Goal: Transaction & Acquisition: Purchase product/service

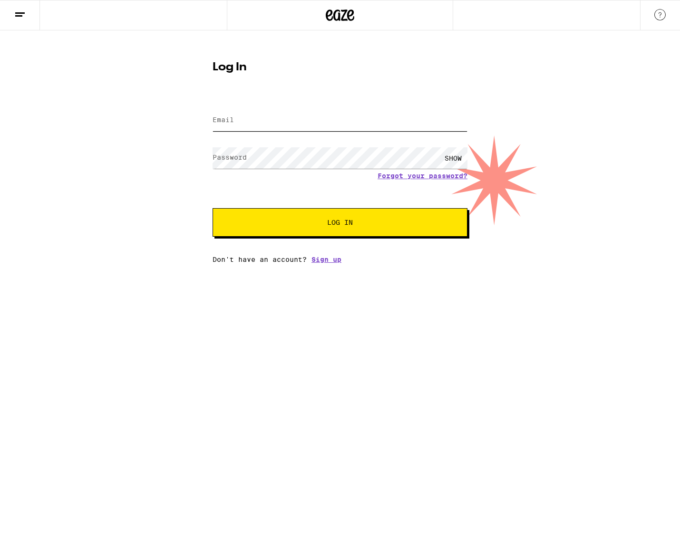
type input "[EMAIL_ADDRESS][DOMAIN_NAME]"
click at [367, 216] on button "Log In" at bounding box center [339, 222] width 255 height 29
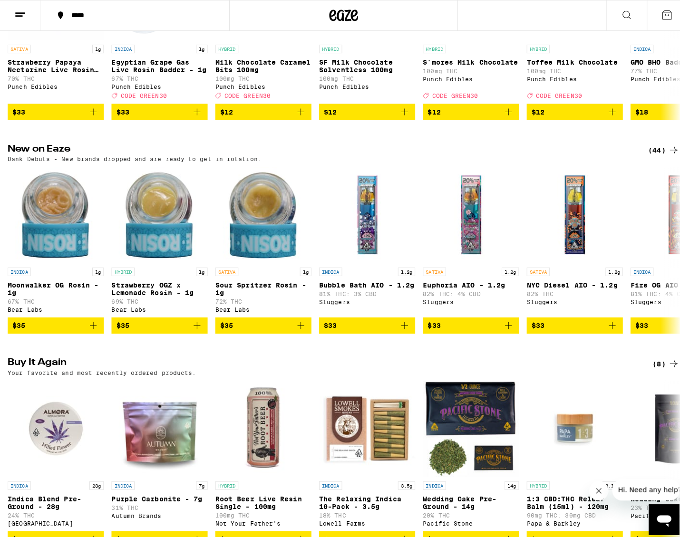
scroll to position [760, 0]
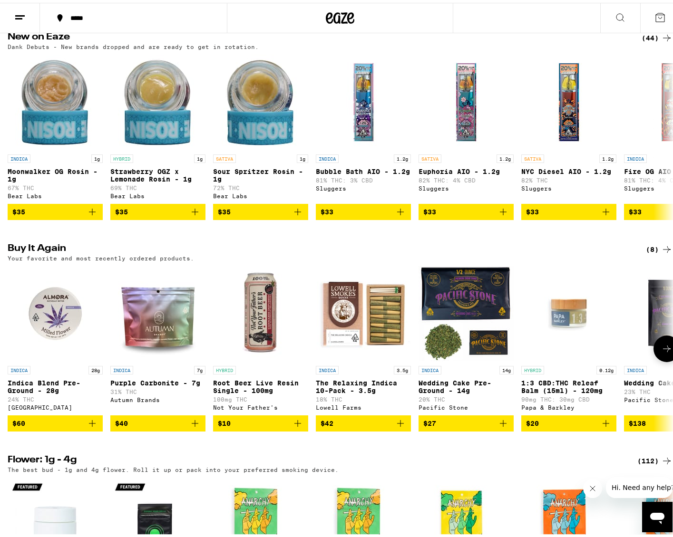
click at [48, 322] on img "Open page for Indica Blend Pre-Ground - 28g from Almora Farm" at bounding box center [55, 310] width 95 height 95
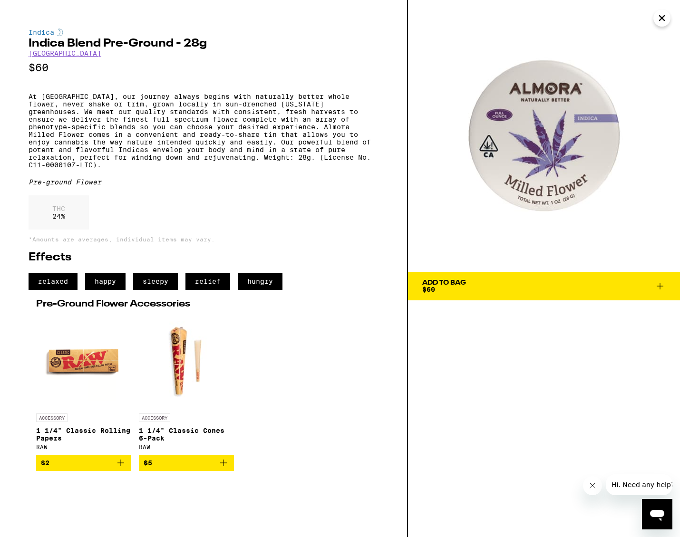
click at [499, 283] on span "Add To Bag $60" at bounding box center [543, 285] width 243 height 13
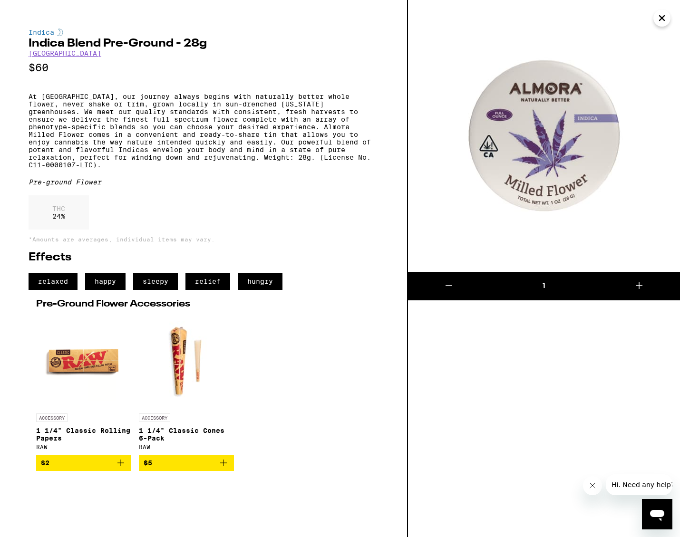
click at [669, 17] on button "Close" at bounding box center [661, 18] width 17 height 17
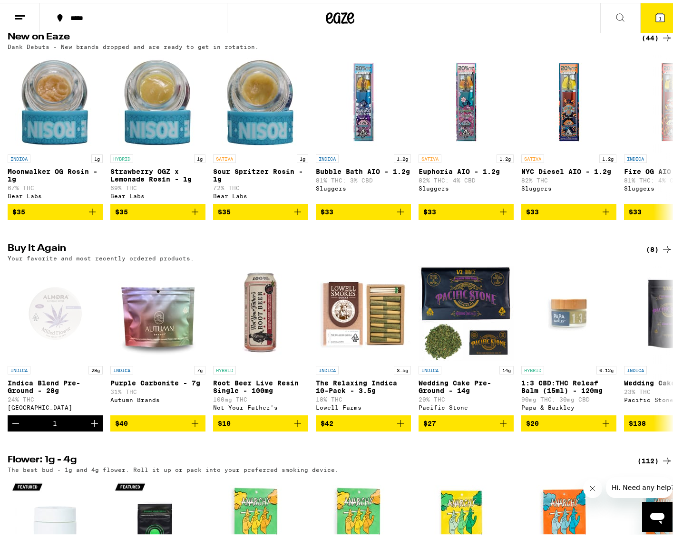
click at [655, 13] on icon at bounding box center [659, 14] width 9 height 9
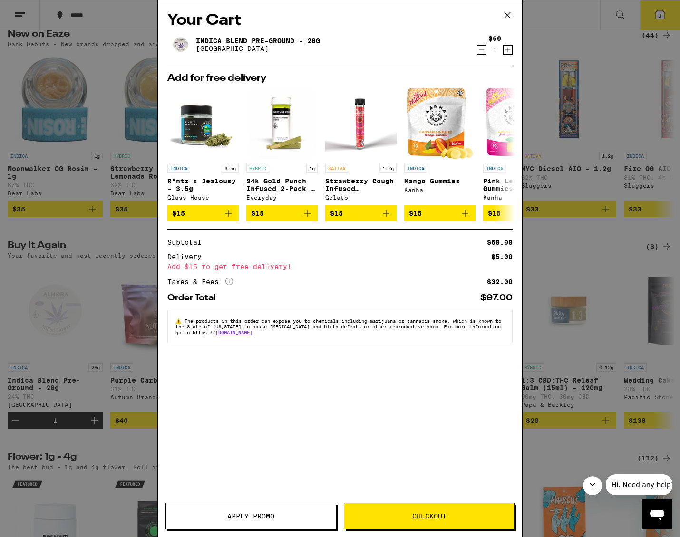
click at [427, 509] on button "Checkout" at bounding box center [429, 516] width 171 height 27
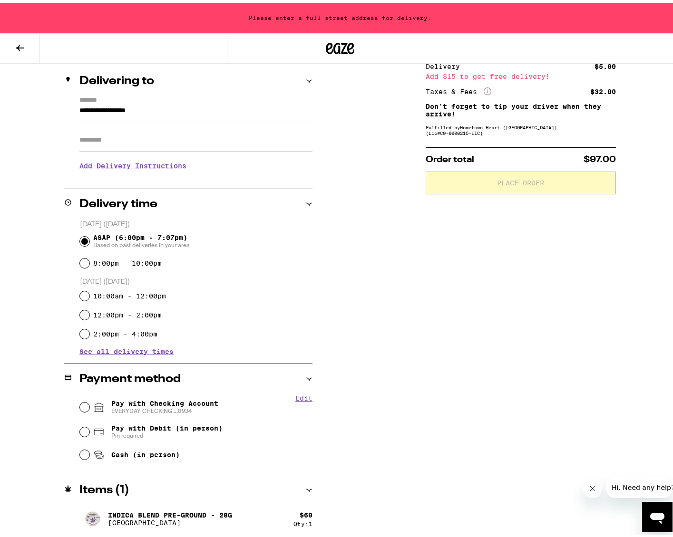
scroll to position [109, 0]
click at [81, 404] on input "Pay with Checking Account EVERYDAY CHECKING ...8934" at bounding box center [85, 404] width 10 height 10
radio input "true"
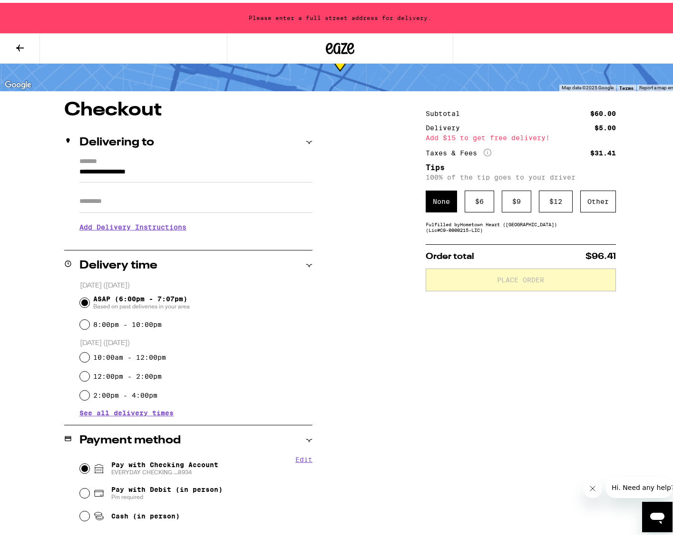
scroll to position [14, 0]
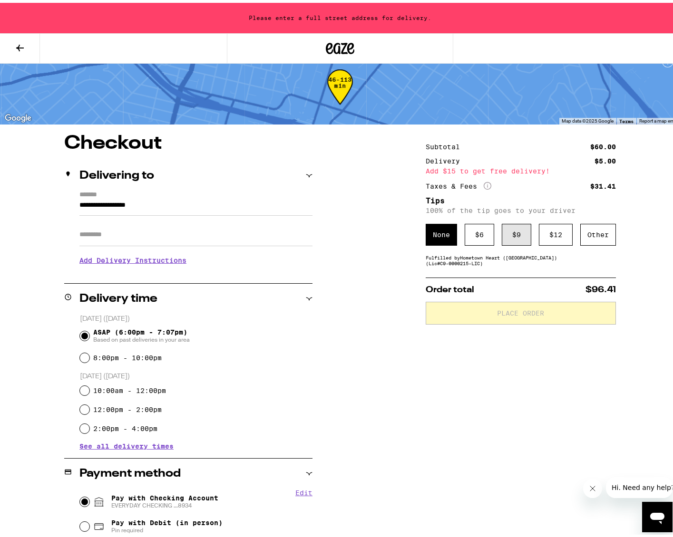
click at [514, 234] on div "$ 9" at bounding box center [515, 232] width 29 height 22
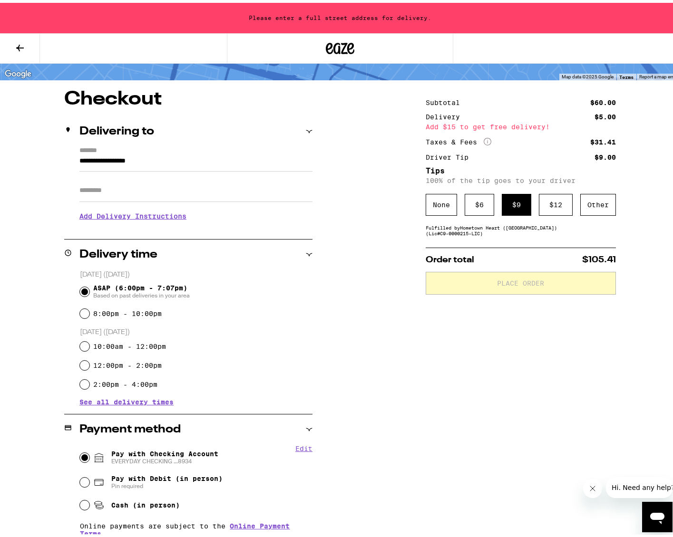
scroll to position [0, 0]
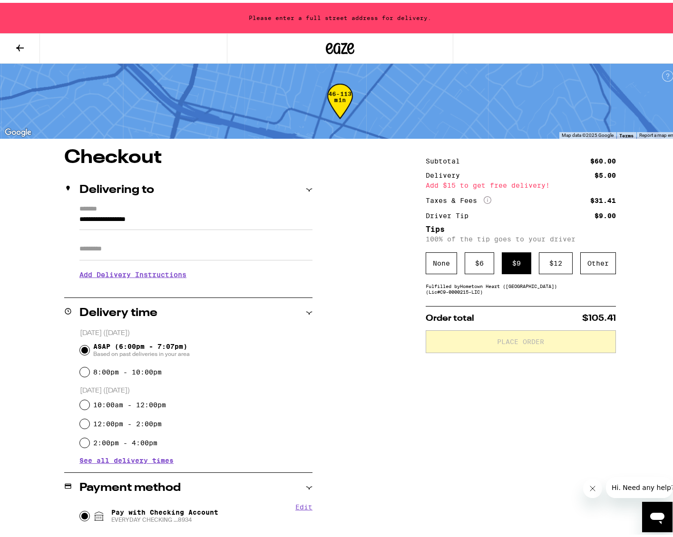
click at [182, 220] on input "**********" at bounding box center [195, 219] width 233 height 16
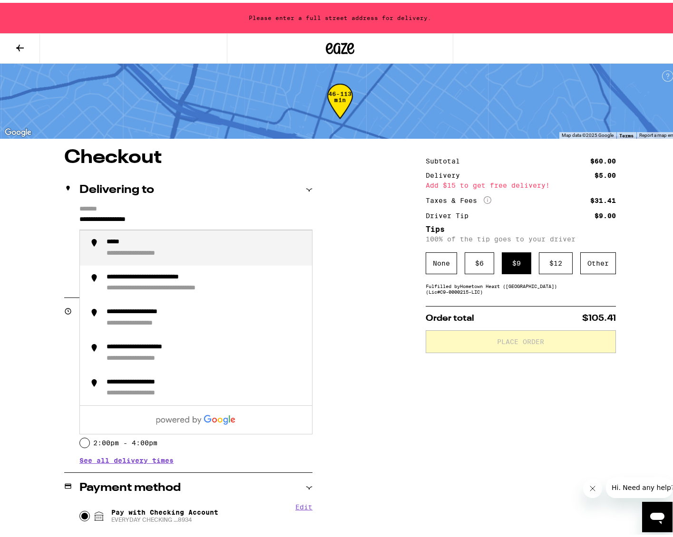
drag, startPoint x: 188, startPoint y: 217, endPoint x: 39, endPoint y: 223, distance: 148.4
click at [39, 223] on div "**********" at bounding box center [340, 410] width 680 height 531
click at [173, 247] on div "**********" at bounding box center [205, 245] width 198 height 20
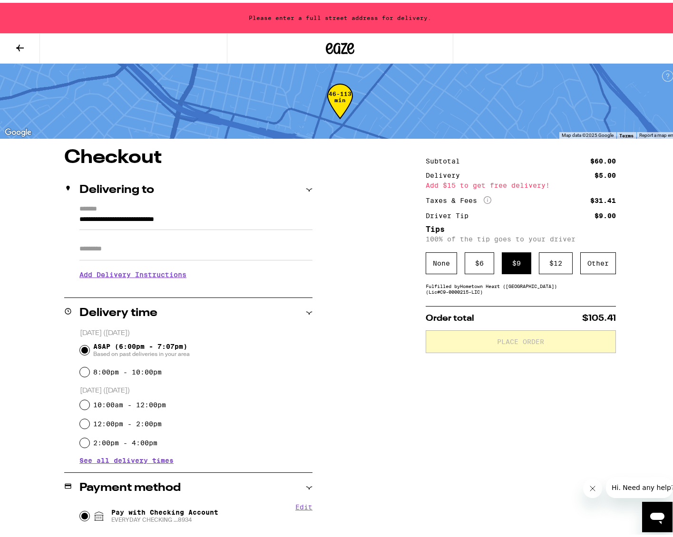
type input "**********"
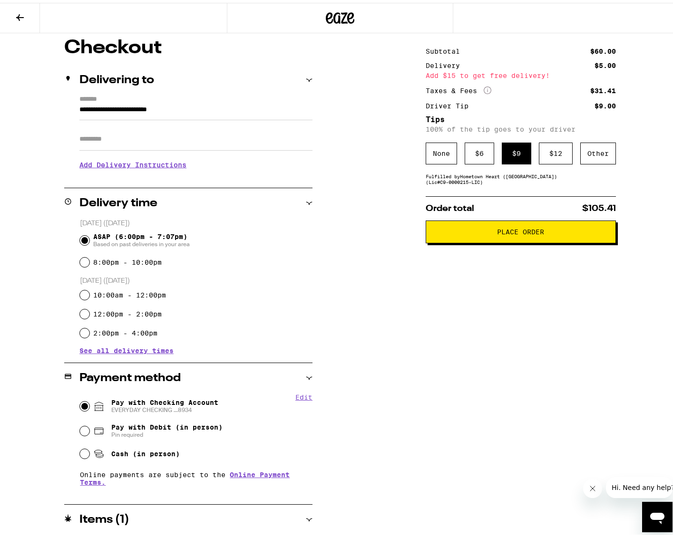
scroll to position [109, 0]
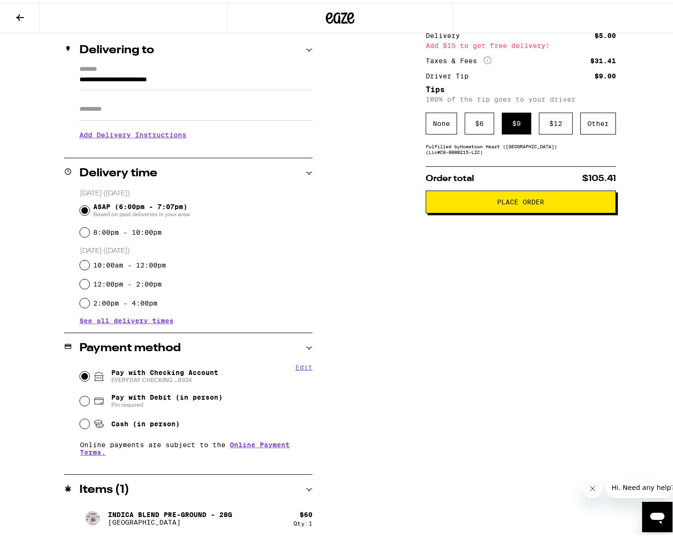
click at [502, 198] on span "Place Order" at bounding box center [520, 199] width 47 height 7
